Goal: Transaction & Acquisition: Purchase product/service

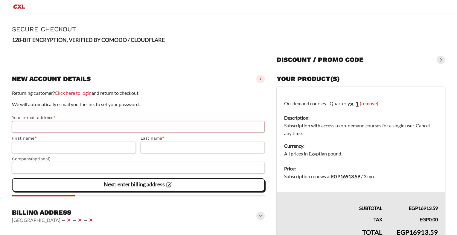
select select "**"
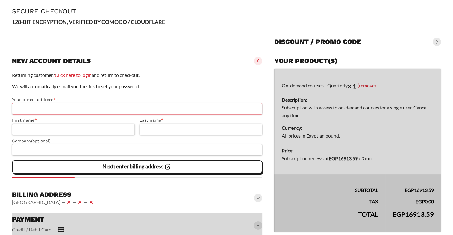
scroll to position [52, 0]
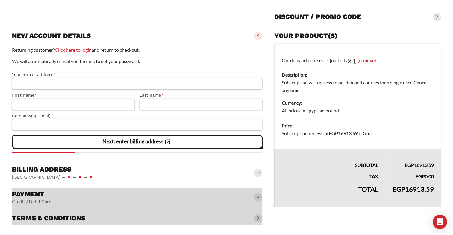
click at [39, 83] on input "Your e-mail address *" at bounding box center [137, 83] width 250 height 11
click at [131, 67] on div "Returning customer? Click here to login and return to checkout. We will automat…" at bounding box center [137, 99] width 250 height 107
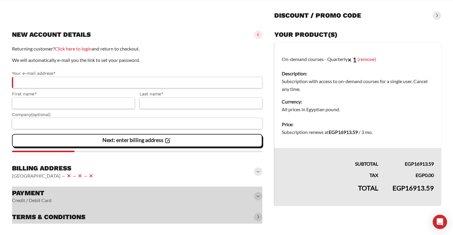
scroll to position [56, 0]
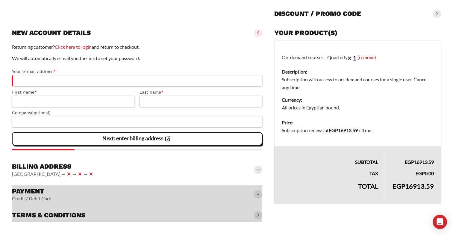
drag, startPoint x: 10, startPoint y: 175, endPoint x: 80, endPoint y: 173, distance: 70.3
click at [80, 173] on slot "Page Secure Checkout 128-BIT ENCRYPTION, VERIFIED BY COMODO / CLOUDFLARE Discou…" at bounding box center [226, 101] width 453 height 268
click at [195, 172] on div "Billing address [GEOGRAPHIC_DATA] — — —" at bounding box center [137, 170] width 250 height 20
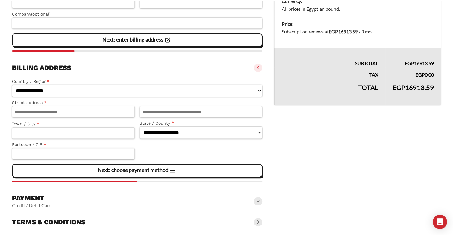
scroll to position [162, 0]
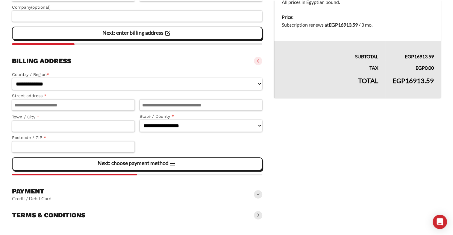
click at [0, 0] on slot "Next: choose payment method" at bounding box center [0, 0] width 0 height 0
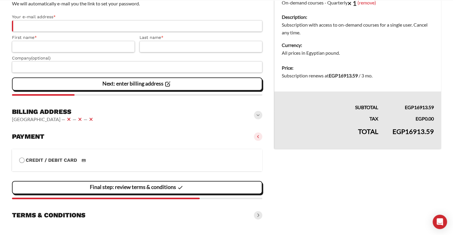
scroll to position [150, 0]
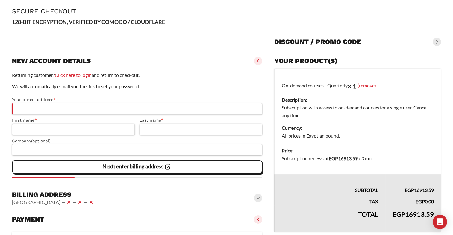
drag, startPoint x: 130, startPoint y: 107, endPoint x: 132, endPoint y: 76, distance: 31.2
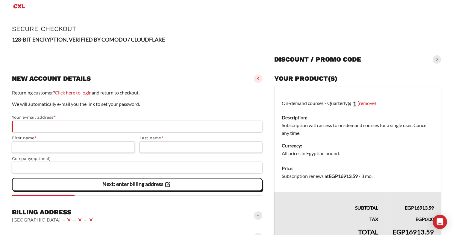
scroll to position [0, 0]
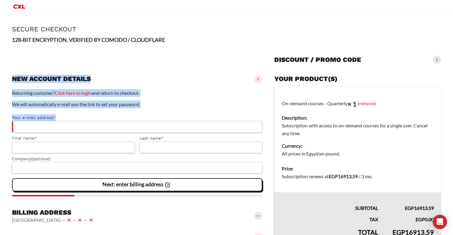
drag, startPoint x: 12, startPoint y: 80, endPoint x: 181, endPoint y: 110, distance: 171.6
click at [181, 110] on cxl-checkout-details "New account details Returning customer? Click here to login and return to check…" at bounding box center [137, 136] width 250 height 129
drag, startPoint x: 181, startPoint y: 110, endPoint x: 128, endPoint y: 70, distance: 66.5
click at [128, 70] on div "**********" at bounding box center [137, 216] width 250 height 296
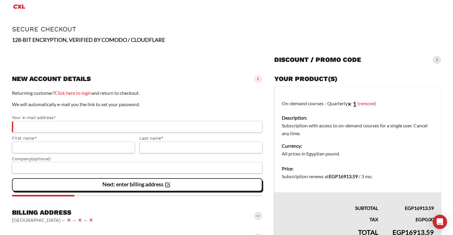
click at [75, 60] on div at bounding box center [137, 57] width 250 height 19
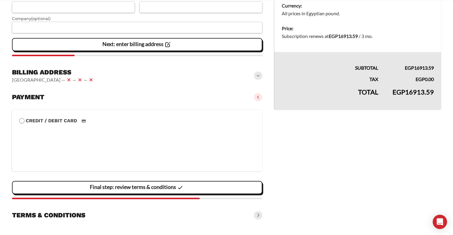
scroll to position [150, 0]
